Goal: Task Accomplishment & Management: Manage account settings

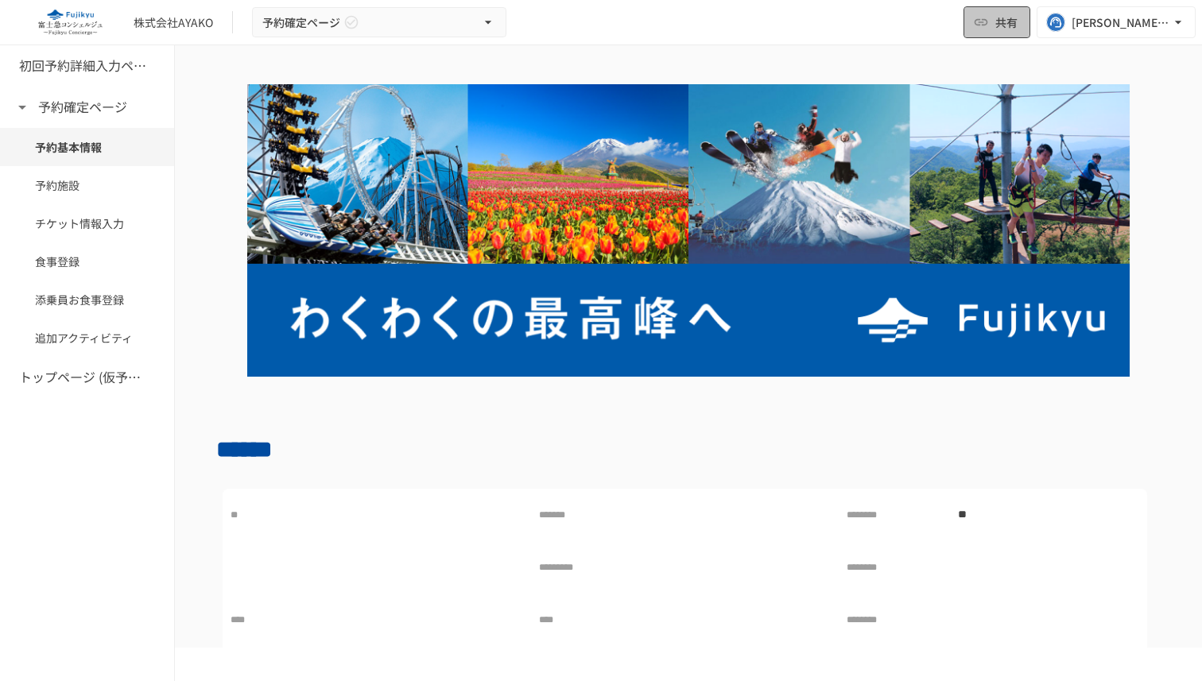
click at [1011, 14] on span "共有" at bounding box center [1006, 22] width 22 height 17
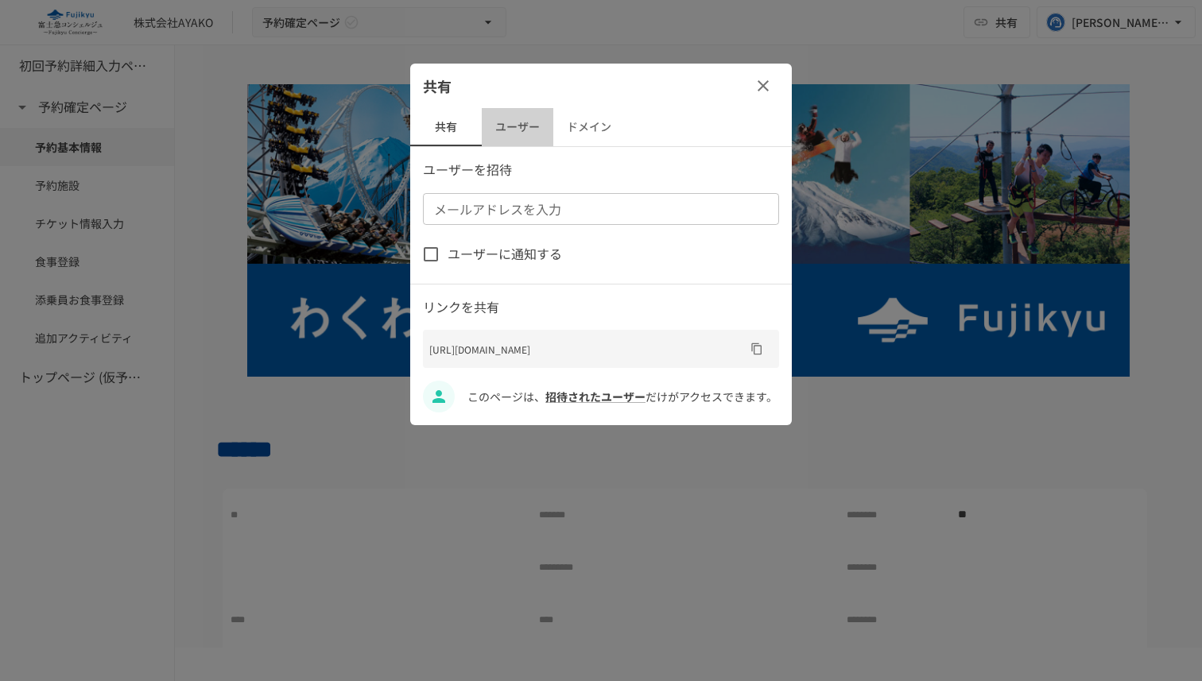
click at [522, 137] on button "ユーザー" at bounding box center [518, 127] width 72 height 38
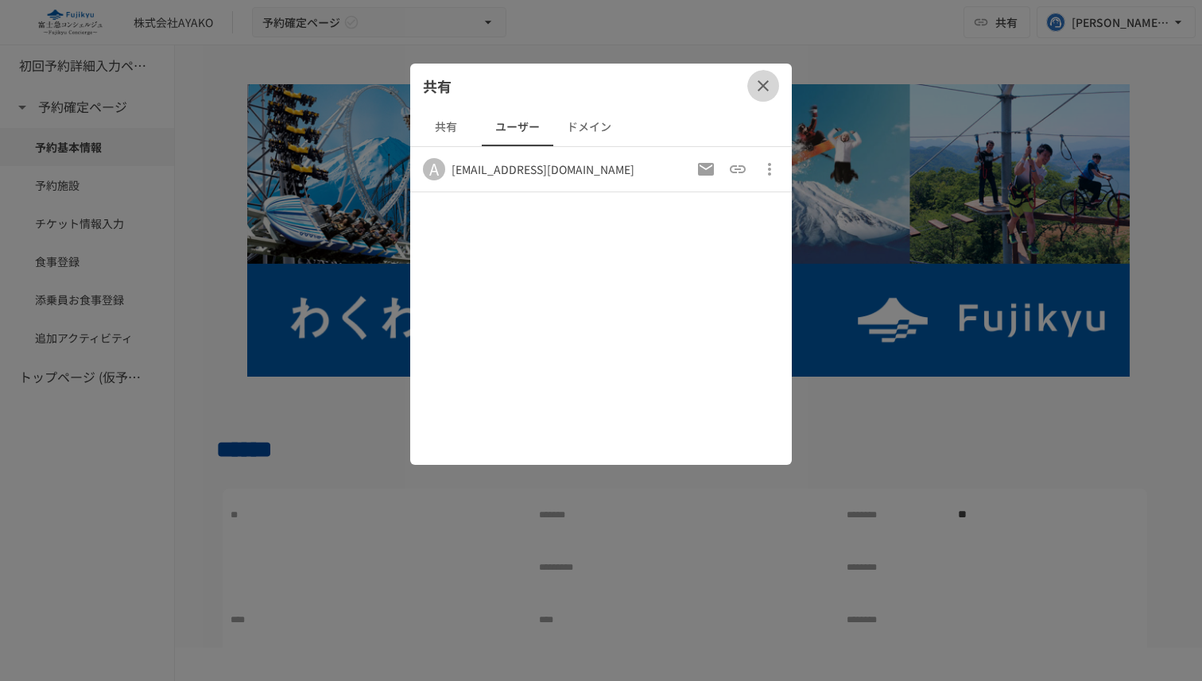
click at [766, 91] on icon "button" at bounding box center [763, 85] width 19 height 19
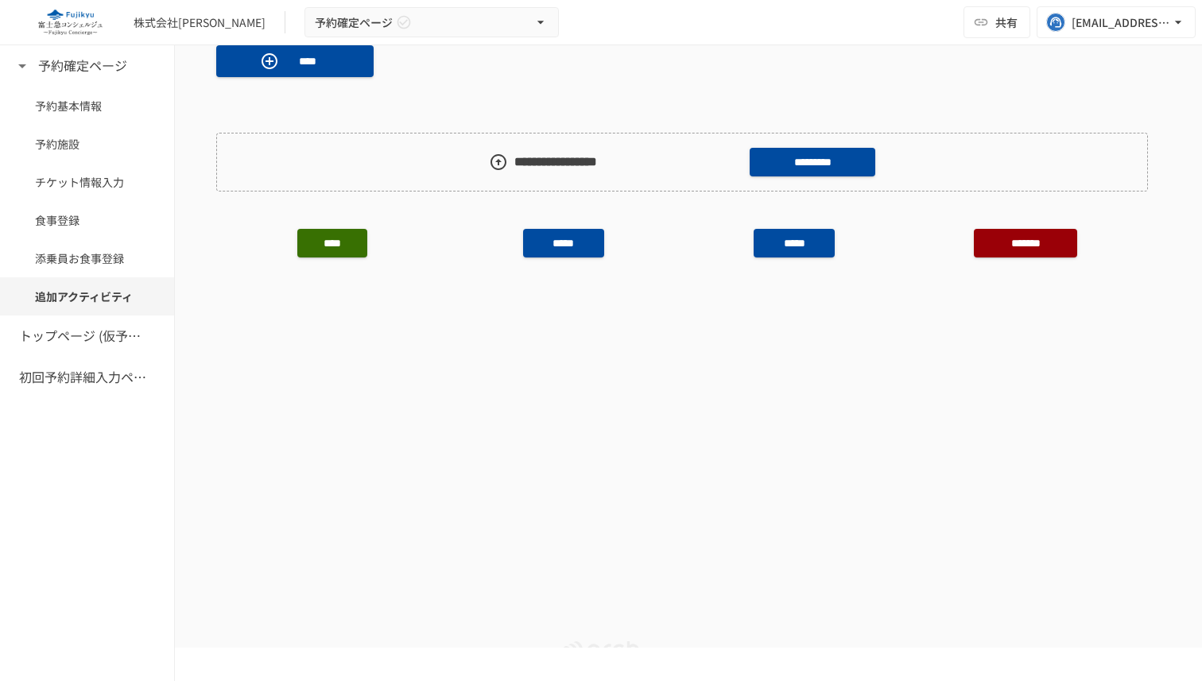
scroll to position [1296, 0]
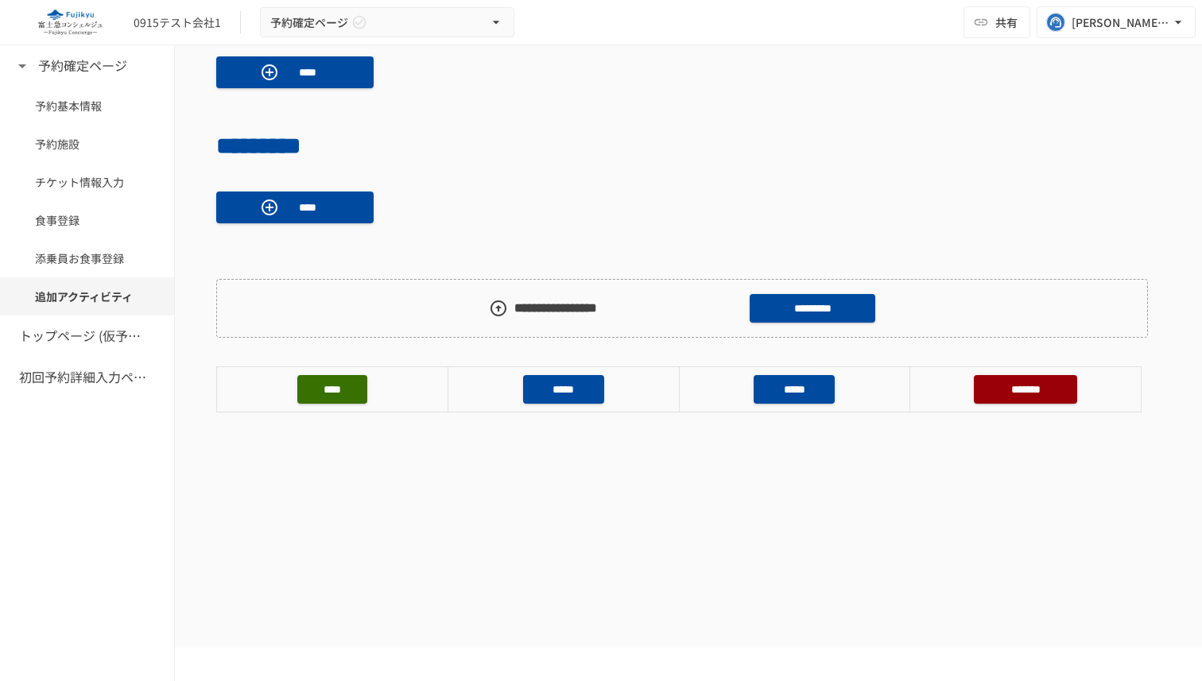
scroll to position [1154, 0]
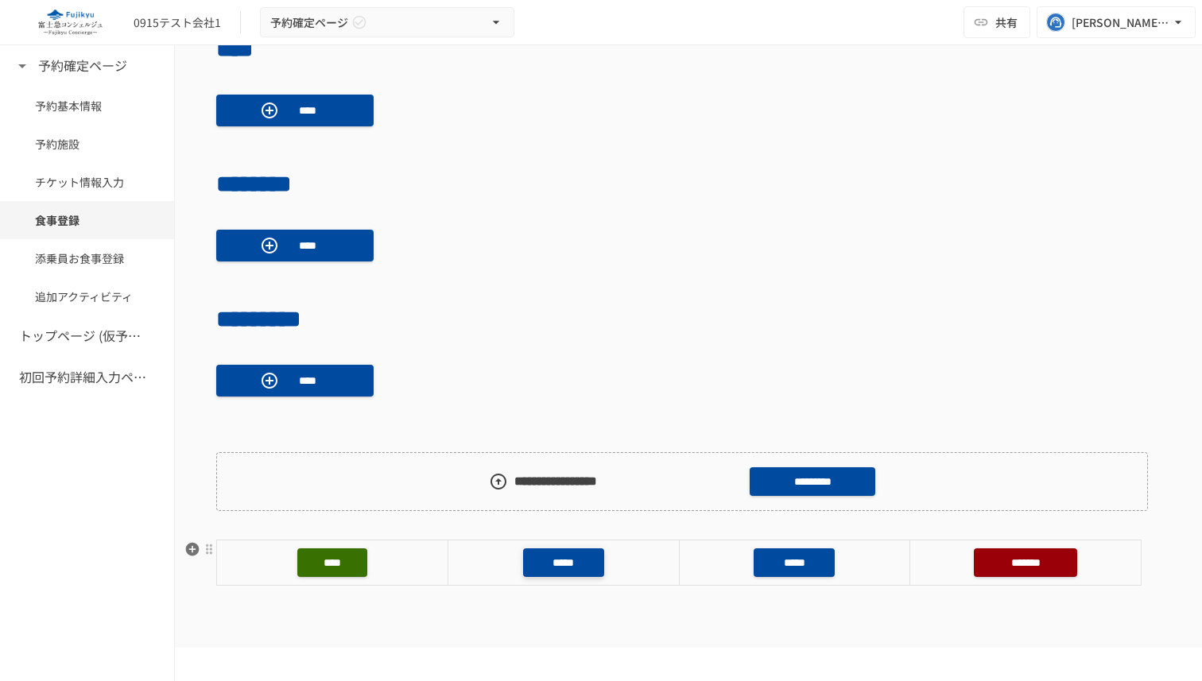
click at [584, 561] on button "*****" at bounding box center [563, 563] width 81 height 29
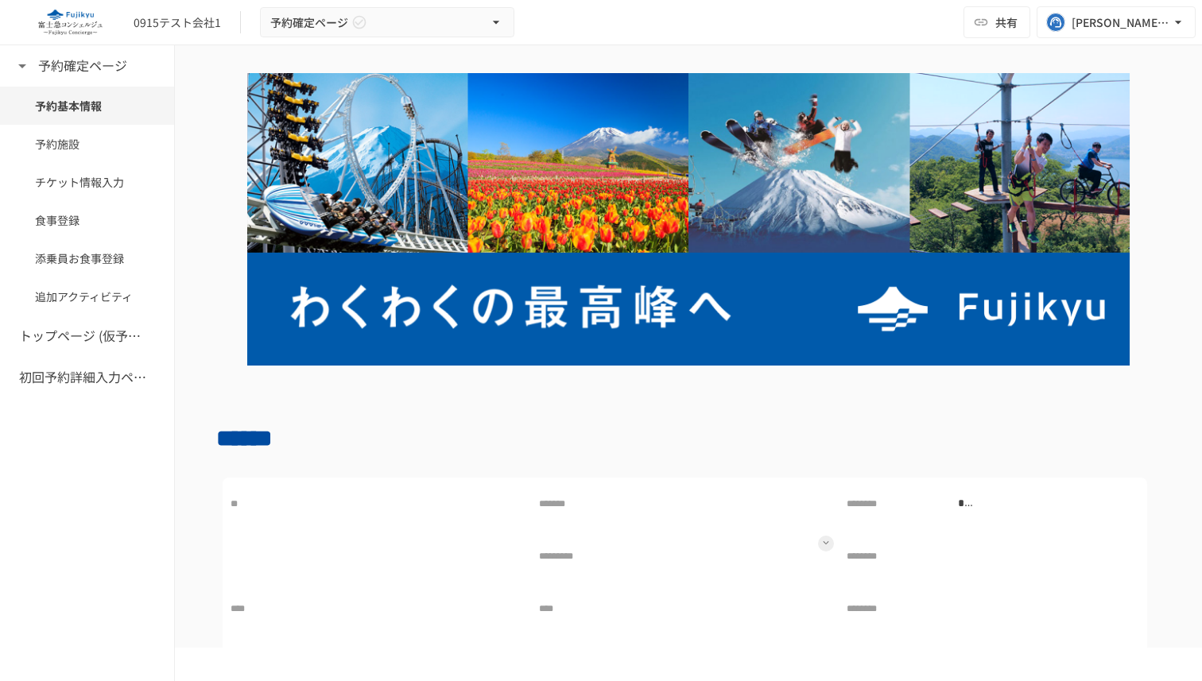
scroll to position [0, 0]
